Goal: Find specific page/section: Find specific page/section

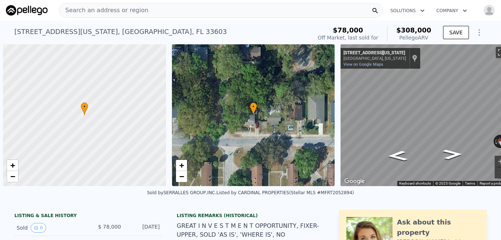
scroll to position [0, 14]
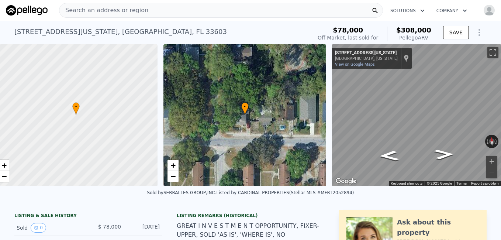
click at [260, 11] on div "Search an address or region" at bounding box center [221, 10] width 324 height 15
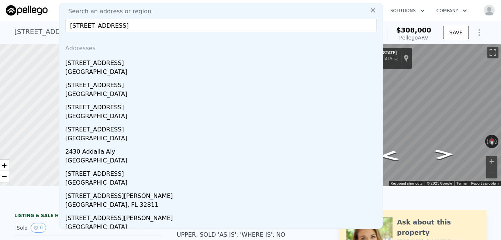
click at [99, 24] on input "[STREET_ADDRESS]" at bounding box center [220, 25] width 311 height 13
click at [73, 28] on input "[STREET_ADDRESS]" at bounding box center [220, 25] width 311 height 13
type input "2"
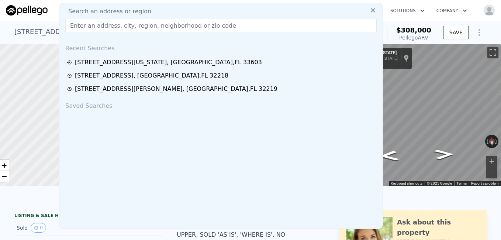
paste input "[STREET_ADDRESS]"
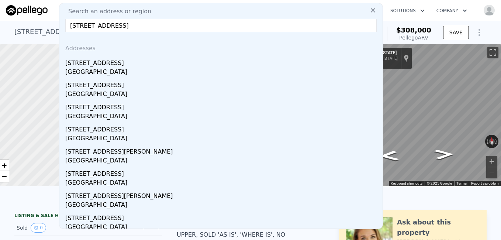
click at [138, 27] on input "[STREET_ADDRESS]" at bounding box center [220, 25] width 311 height 13
drag, startPoint x: 138, startPoint y: 27, endPoint x: 168, endPoint y: 27, distance: 29.5
click at [168, 27] on input "[STREET_ADDRESS]" at bounding box center [220, 25] width 311 height 13
click at [139, 25] on input "[STREET_ADDRESS]" at bounding box center [220, 25] width 311 height 13
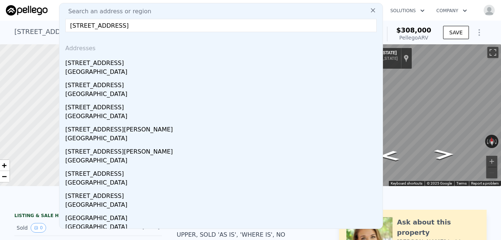
click at [175, 27] on input "[STREET_ADDRESS]" at bounding box center [220, 25] width 311 height 13
click at [177, 24] on input "[STREET_ADDRESS]" at bounding box center [220, 25] width 311 height 13
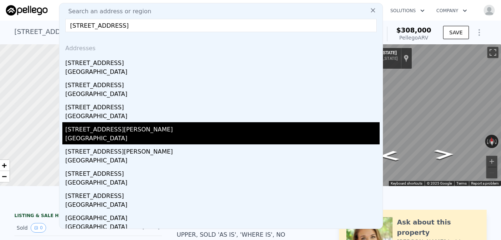
type input "[STREET_ADDRESS]"
click at [97, 130] on div "[STREET_ADDRESS][PERSON_NAME]" at bounding box center [222, 128] width 314 height 12
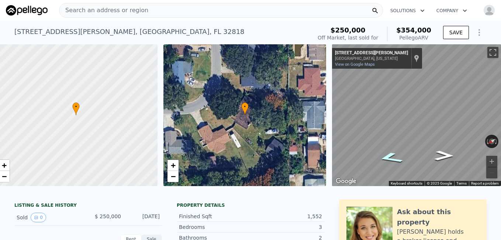
click at [384, 153] on icon "Go North, Healy Dr" at bounding box center [390, 157] width 46 height 17
click at [436, 150] on icon "Go South, Healy Dr" at bounding box center [443, 151] width 46 height 17
click at [436, 150] on icon "Go Southwest, Healy Dr" at bounding box center [444, 155] width 36 height 15
click at [429, 161] on icon "Go West, Healy Dr" at bounding box center [440, 159] width 52 height 17
click at [391, 149] on icon "Go East, Healy Dr" at bounding box center [393, 149] width 52 height 17
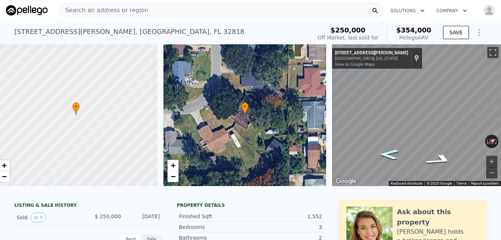
click at [391, 149] on icon "Go Northeast, Healy Dr" at bounding box center [388, 154] width 36 height 15
click at [170, 177] on span "−" at bounding box center [172, 175] width 5 height 9
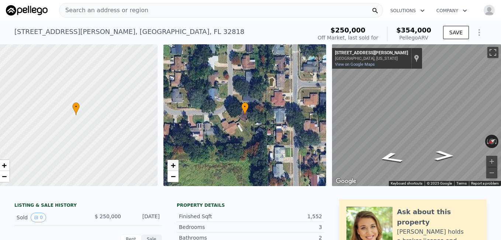
click at [170, 164] on span "+" at bounding box center [172, 164] width 5 height 9
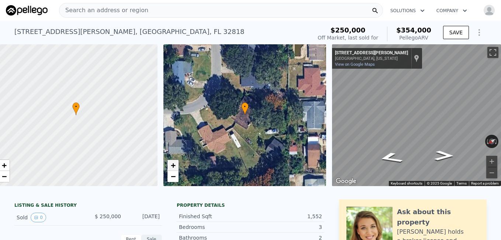
click at [170, 164] on span "+" at bounding box center [172, 164] width 5 height 9
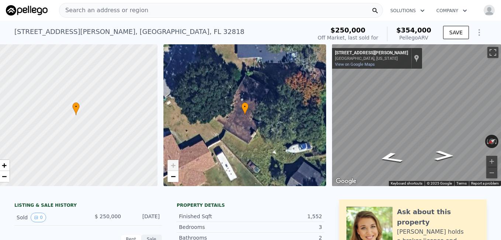
click at [170, 164] on span "+" at bounding box center [172, 164] width 5 height 9
click at [144, 12] on div "Search an address or region" at bounding box center [221, 10] width 324 height 15
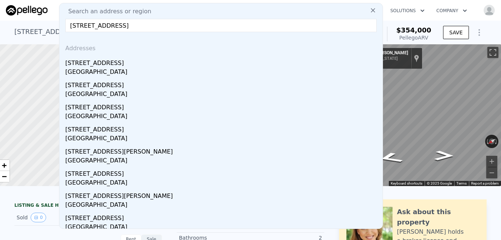
click at [146, 26] on input "[STREET_ADDRESS]" at bounding box center [220, 25] width 311 height 13
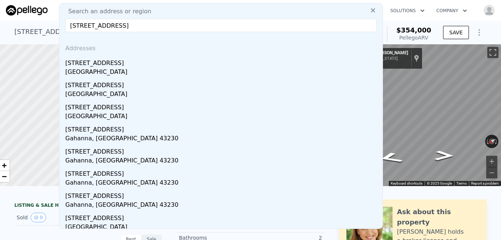
click at [154, 29] on input "[STREET_ADDRESS]" at bounding box center [220, 25] width 311 height 13
click at [83, 23] on input "[STREET_ADDRESS]" at bounding box center [220, 25] width 311 height 13
click at [126, 28] on input "Ronson Ave 32818" at bounding box center [220, 25] width 311 height 13
type input "Ronson Ave 32818"
